Goal: Task Accomplishment & Management: Manage account settings

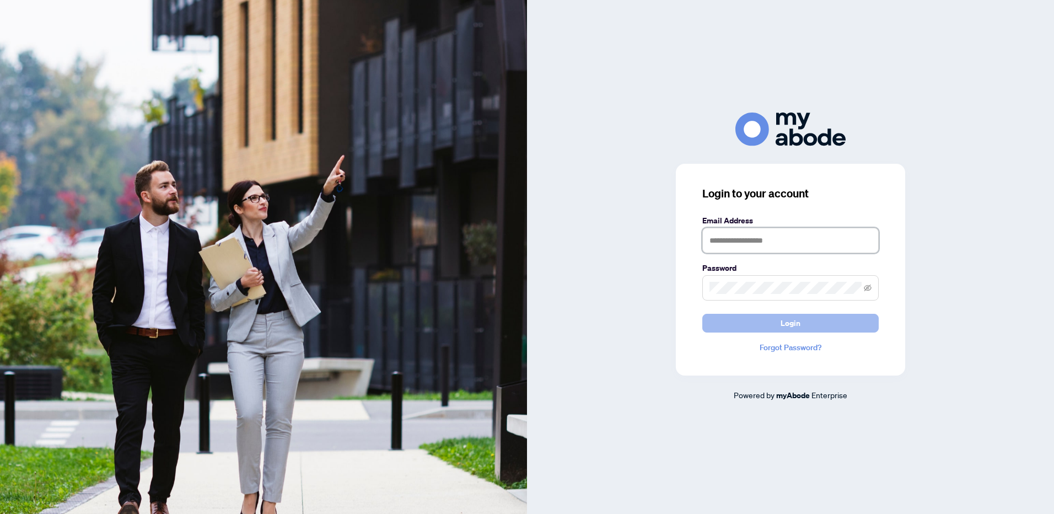
type input "**********"
click at [800, 323] on span "Login" at bounding box center [791, 323] width 20 height 18
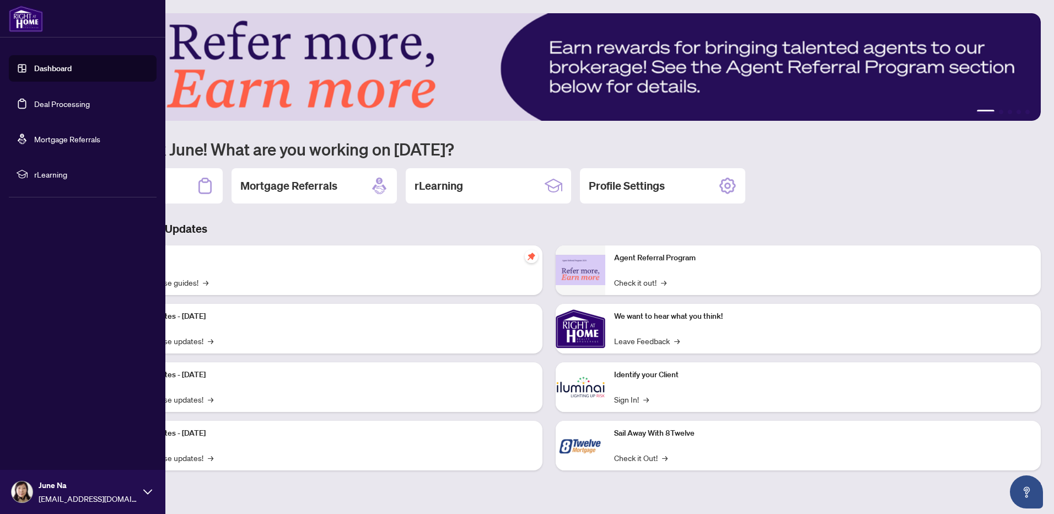
click at [51, 101] on link "Deal Processing" at bounding box center [62, 104] width 56 height 10
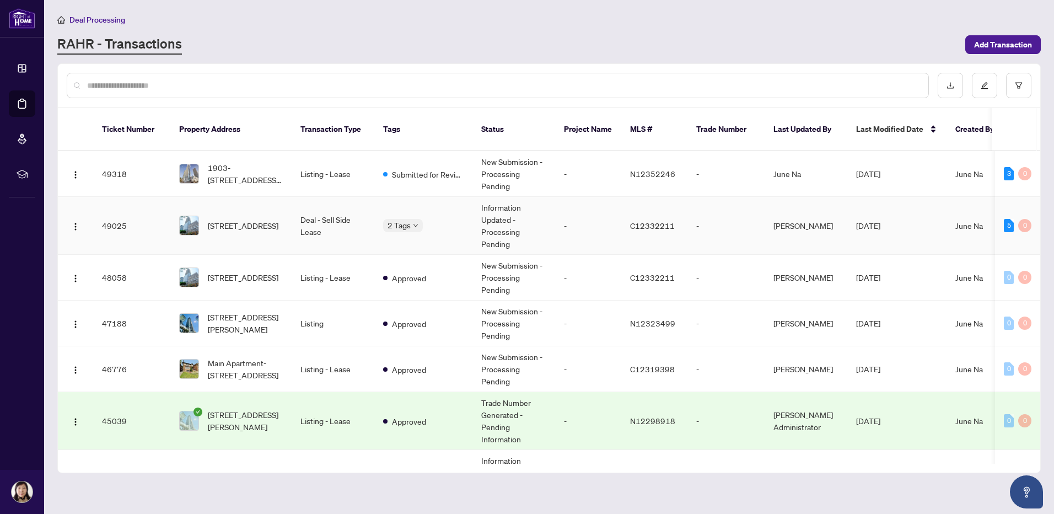
click at [286, 210] on td "[STREET_ADDRESS]" at bounding box center [230, 226] width 121 height 58
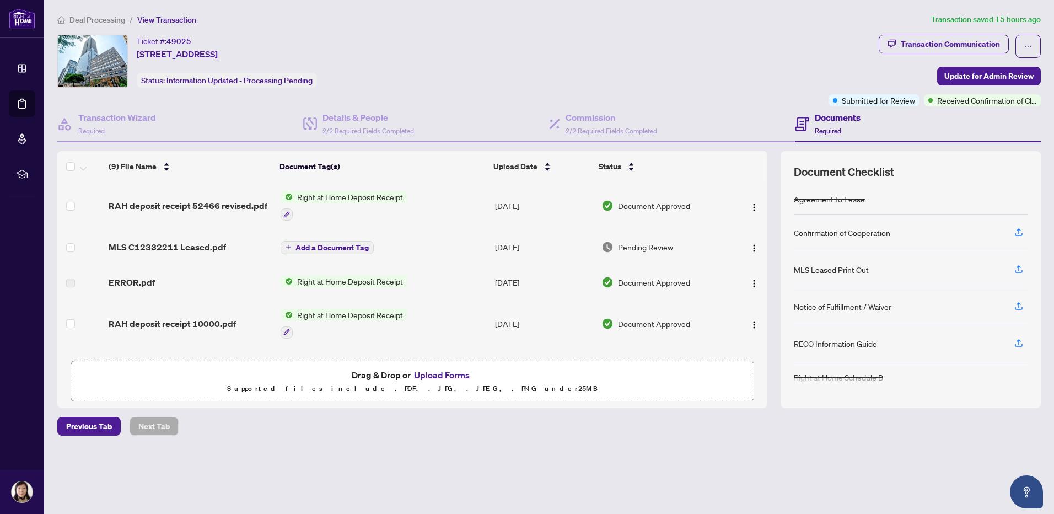
click at [342, 244] on span "Add a Document Tag" at bounding box center [332, 248] width 73 height 8
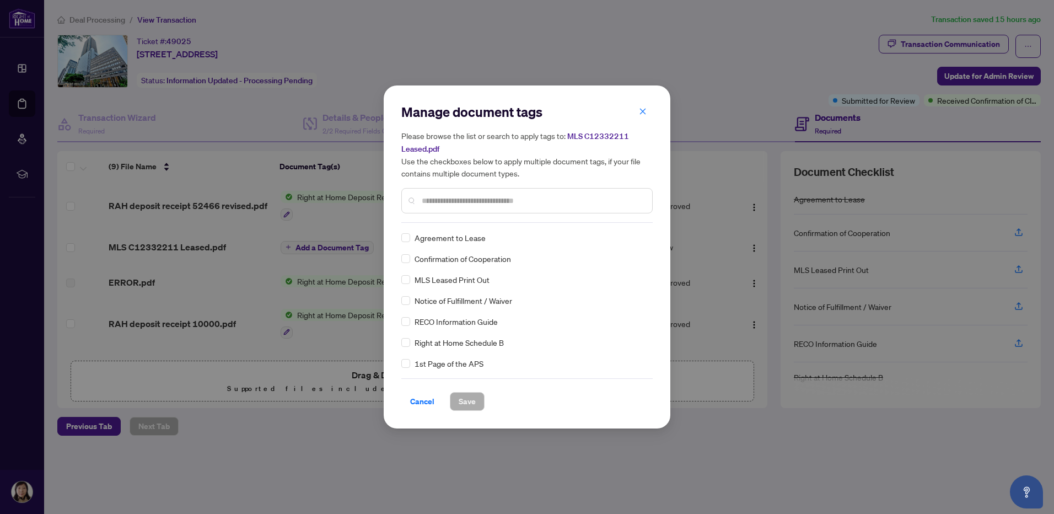
click at [474, 281] on span "MLS Leased Print Out" at bounding box center [452, 280] width 75 height 12
click at [473, 406] on span "Save" at bounding box center [467, 402] width 17 height 18
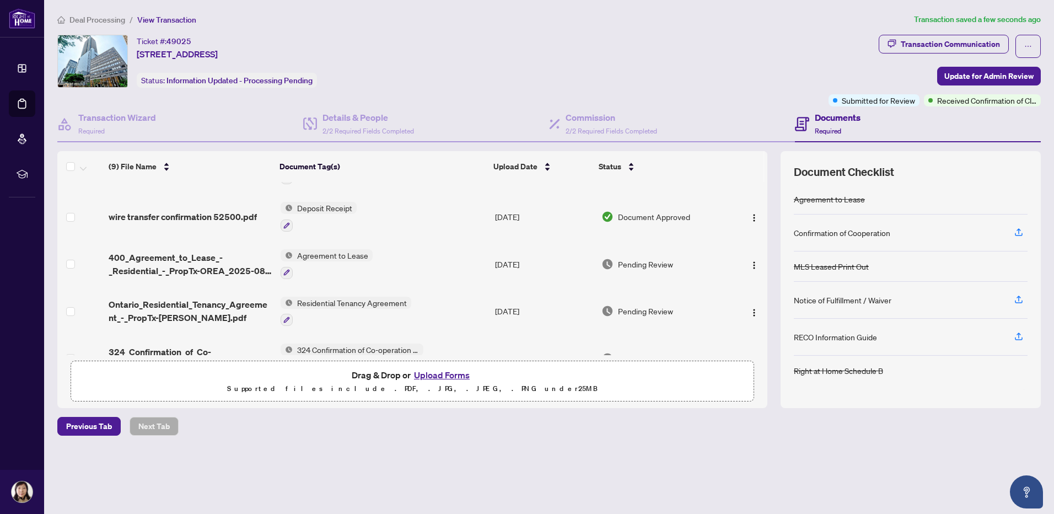
scroll to position [242, 0]
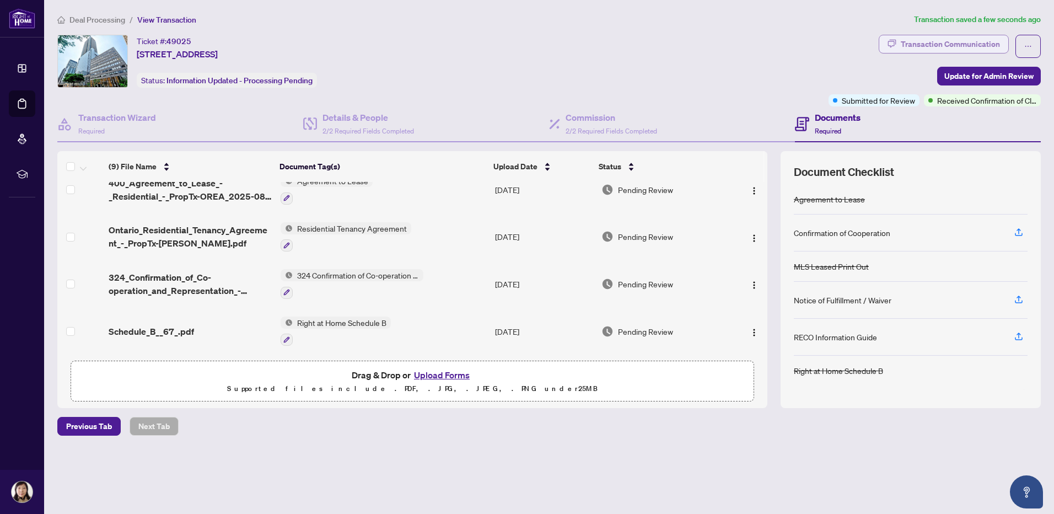
click at [968, 41] on div "Transaction Communication" at bounding box center [950, 44] width 99 height 18
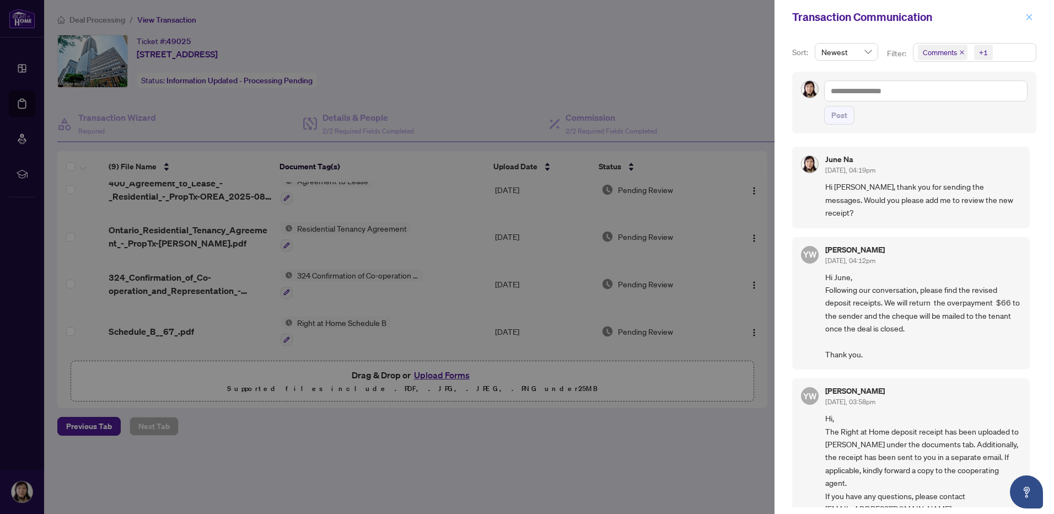
click at [1032, 15] on icon "close" at bounding box center [1030, 17] width 6 height 6
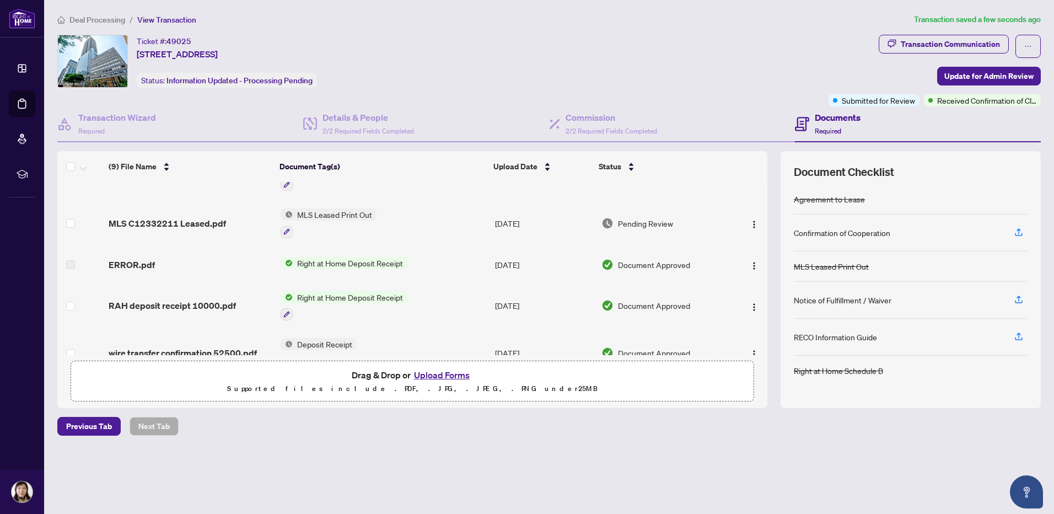
scroll to position [0, 0]
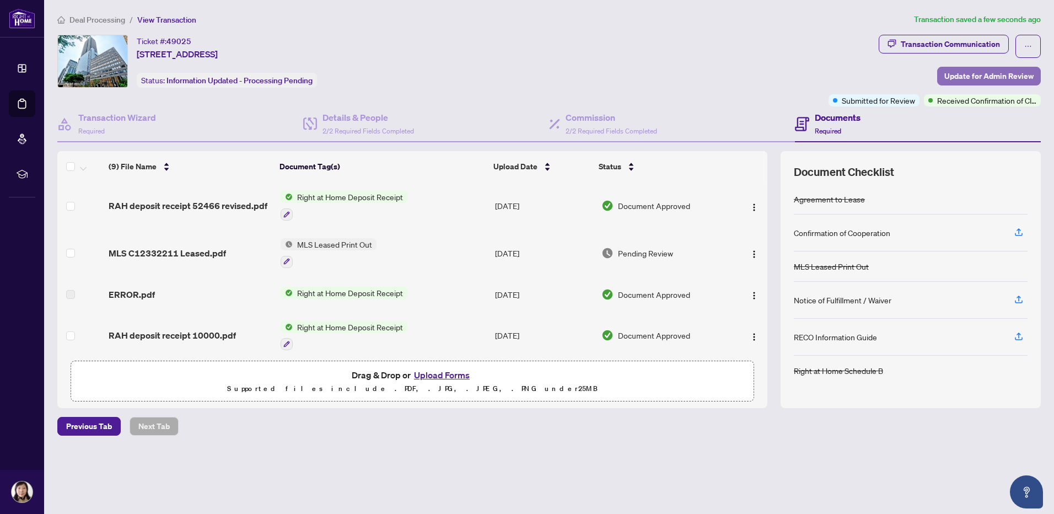
click at [943, 77] on button "Update for Admin Review" at bounding box center [989, 76] width 104 height 19
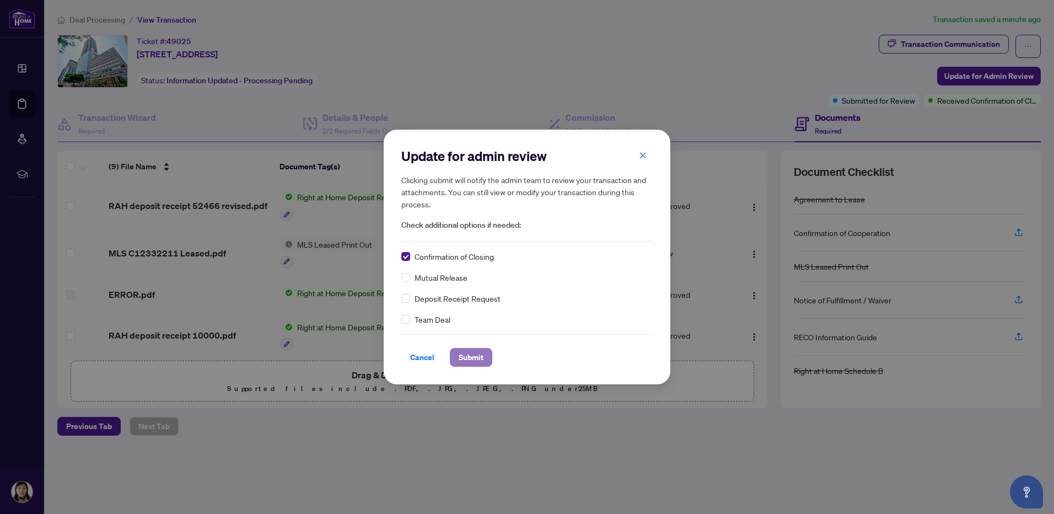
click at [478, 360] on span "Submit" at bounding box center [471, 358] width 25 height 18
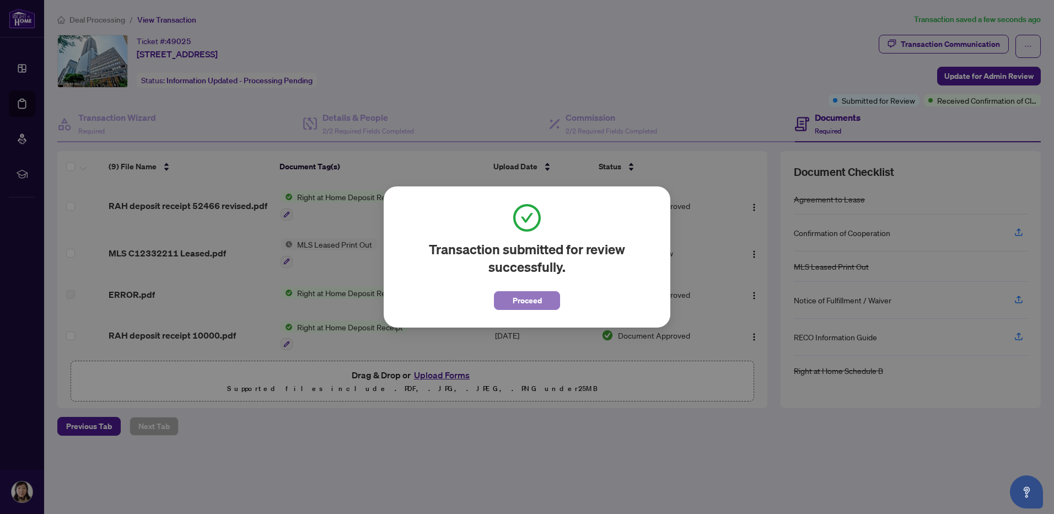
click at [553, 298] on button "Proceed" at bounding box center [527, 300] width 66 height 19
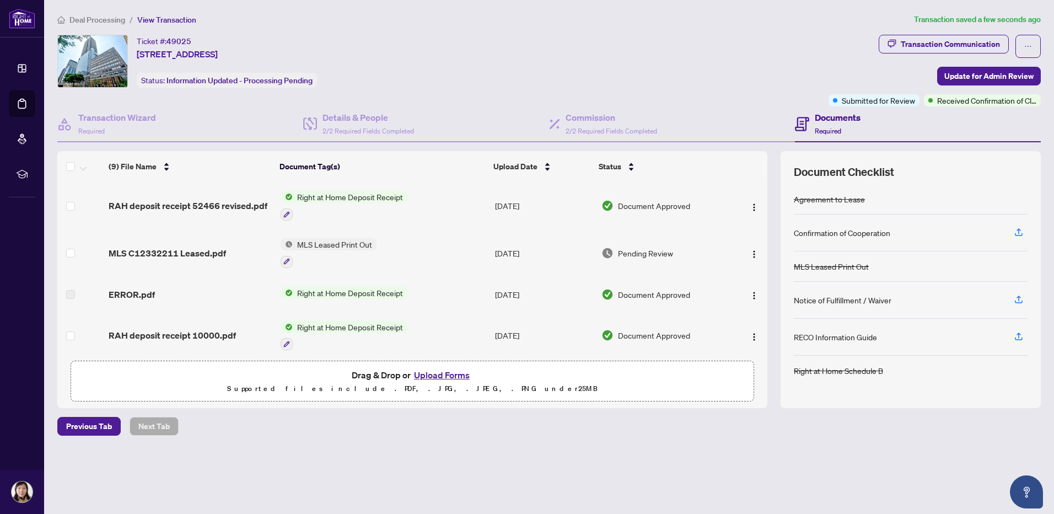
click at [106, 20] on span "Deal Processing" at bounding box center [97, 20] width 56 height 10
